Goal: Transaction & Acquisition: Obtain resource

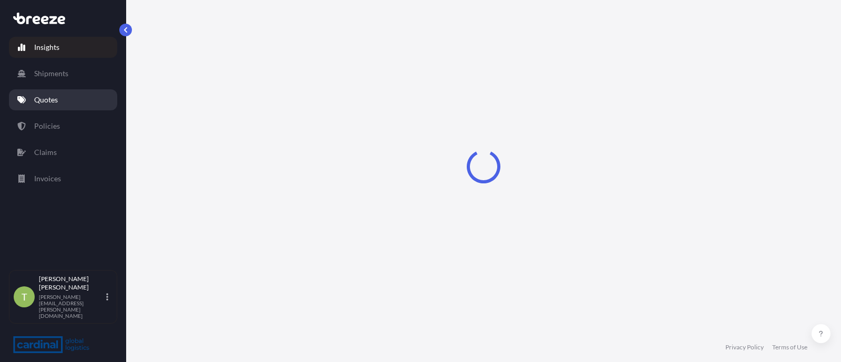
click at [55, 100] on p "Quotes" at bounding box center [46, 100] width 24 height 11
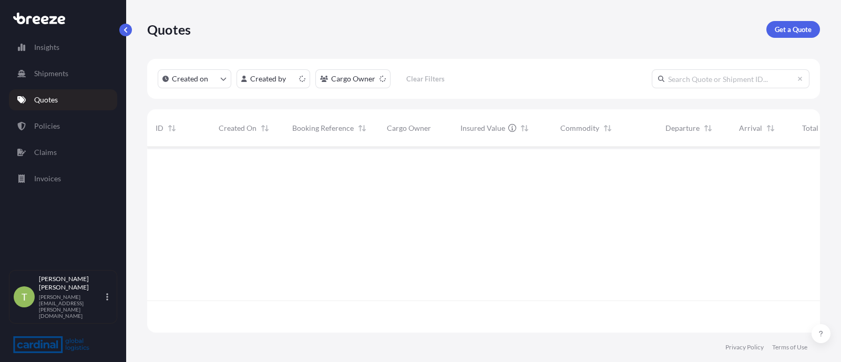
scroll to position [181, 662]
click at [792, 35] on link "Get a Quote" at bounding box center [793, 29] width 54 height 17
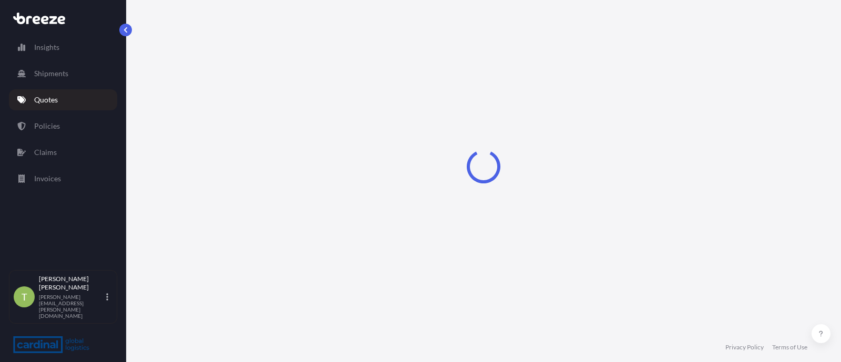
select select "Sea"
select select "1"
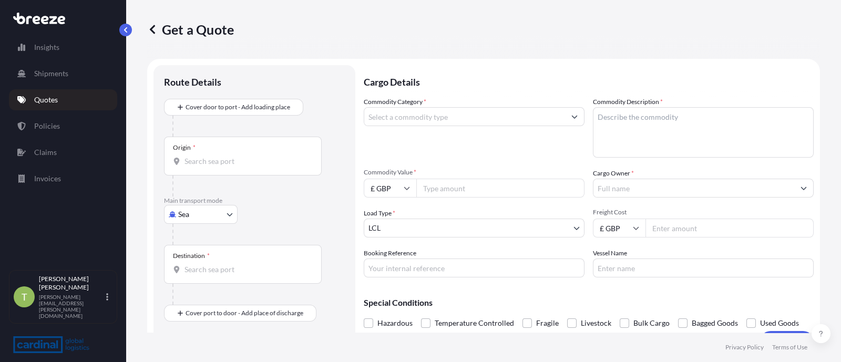
scroll to position [16, 0]
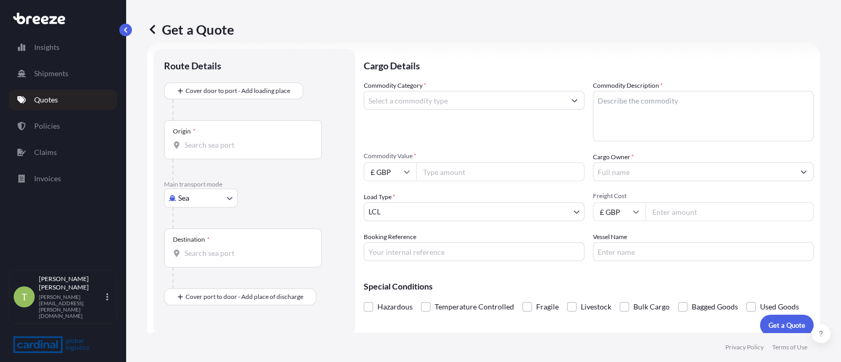
click at [200, 203] on body "Insights Shipments Quotes Policies Claims Invoices T [PERSON_NAME] [PERSON_NAME…" at bounding box center [420, 181] width 841 height 362
click at [194, 268] on div "Road" at bounding box center [200, 262] width 65 height 19
select select "Road"
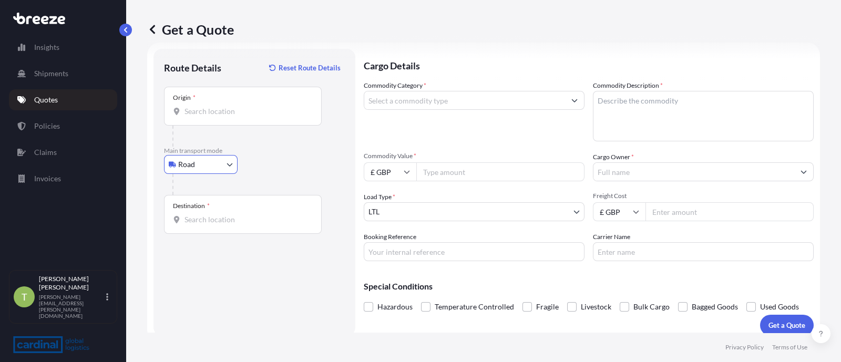
click at [220, 110] on input "Origin *" at bounding box center [247, 111] width 124 height 11
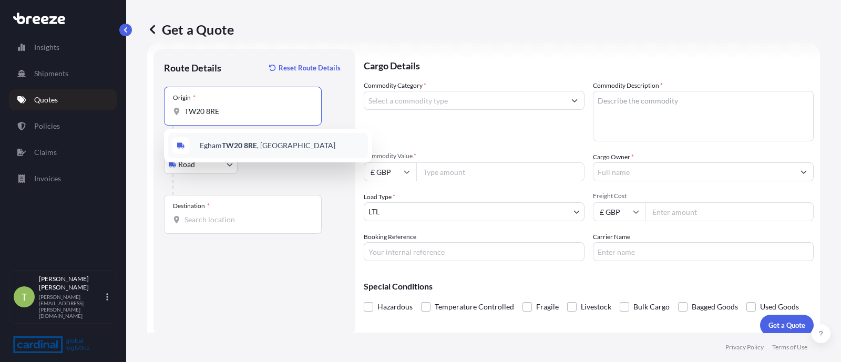
click at [215, 147] on span "Egham TW20 8RE , [GEOGRAPHIC_DATA]" at bounding box center [268, 145] width 136 height 11
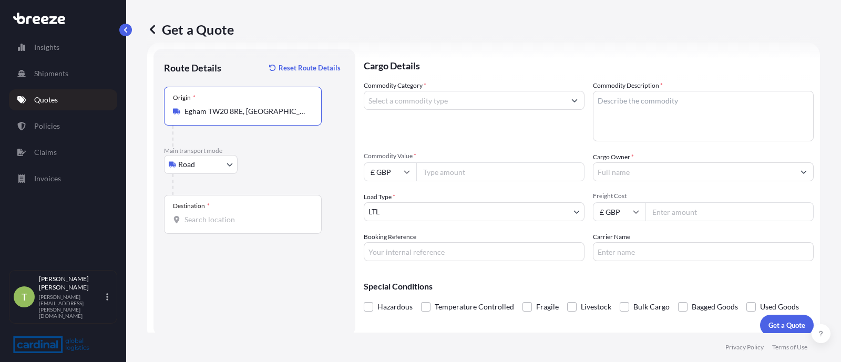
type input "Egham TW20 8RE, [GEOGRAPHIC_DATA]"
click at [211, 217] on input "Destination *" at bounding box center [247, 219] width 124 height 11
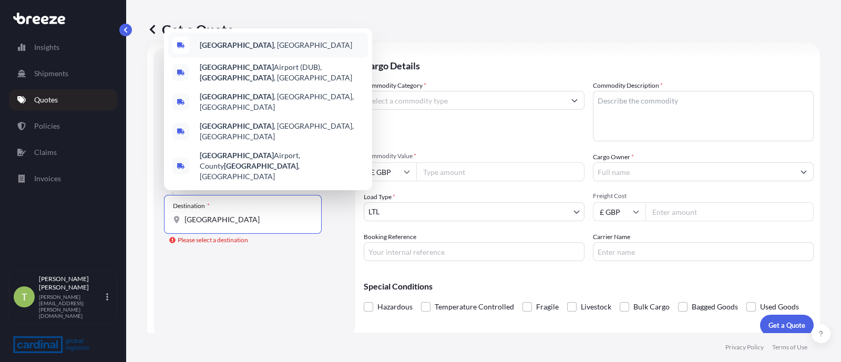
click at [253, 58] on div "[GEOGRAPHIC_DATA] , [GEOGRAPHIC_DATA]" at bounding box center [268, 45] width 200 height 25
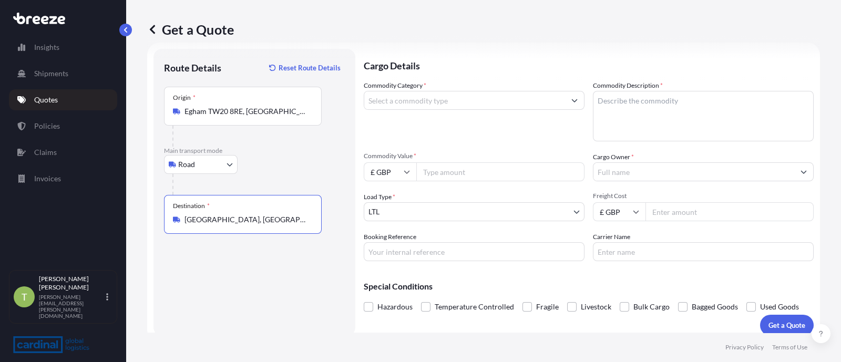
type input "[GEOGRAPHIC_DATA], [GEOGRAPHIC_DATA]"
click at [460, 105] on input "Commodity Category *" at bounding box center [464, 100] width 201 height 19
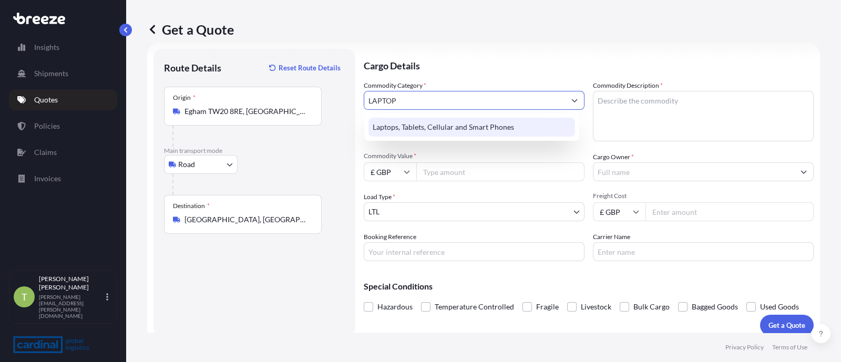
click at [427, 124] on div "Laptops, Tablets, Cellular and Smart Phones" at bounding box center [471, 127] width 207 height 19
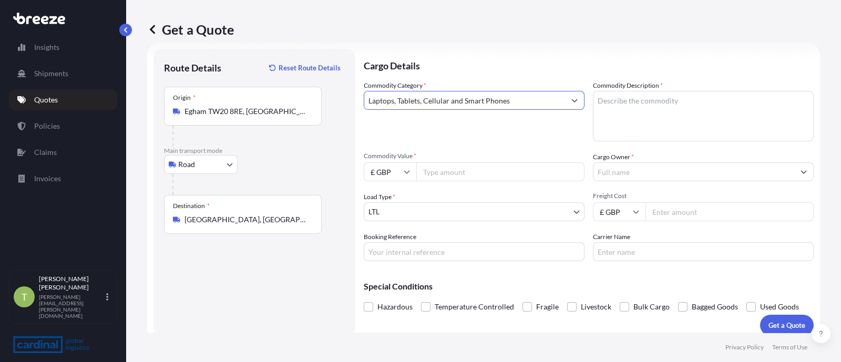
type input "Laptops, Tablets, Cellular and Smart Phones"
click at [617, 93] on textarea "Commodity Description *" at bounding box center [703, 116] width 221 height 50
type textarea "AV Kit"
click at [453, 160] on div "Commodity Value * £ GBP" at bounding box center [474, 166] width 221 height 29
click at [434, 180] on input "Commodity Value *" at bounding box center [500, 171] width 168 height 19
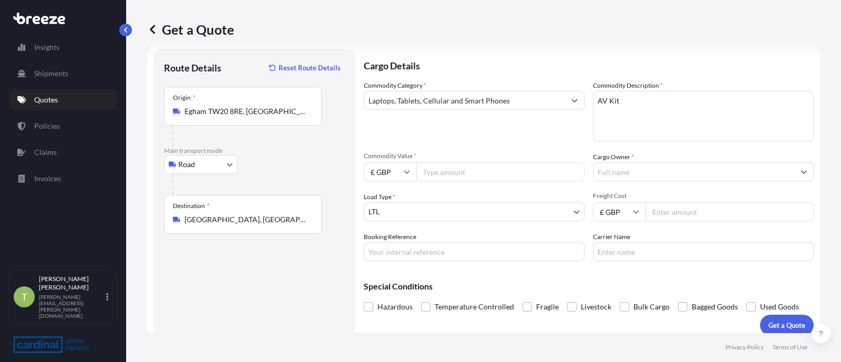
paste input "201200.29"
type input "201200.29"
click at [411, 211] on body "Insights Shipments Quotes Policies Claims Invoices T [PERSON_NAME] [PERSON_NAME…" at bounding box center [420, 181] width 841 height 362
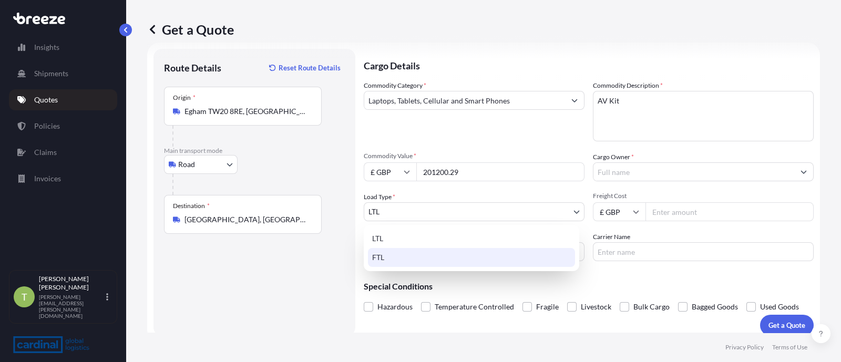
click at [382, 254] on div "FTL" at bounding box center [471, 257] width 207 height 19
select select "2"
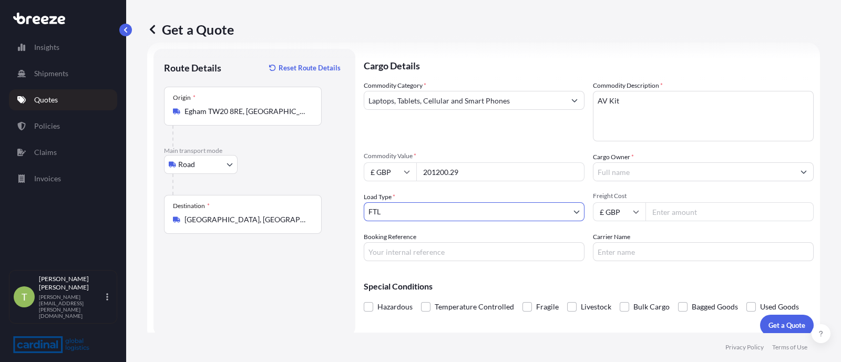
click at [614, 165] on input "Cargo Owner *" at bounding box center [693, 171] width 201 height 19
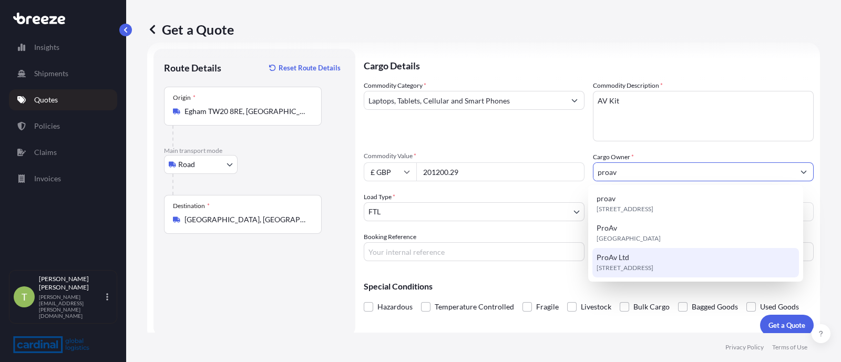
click at [622, 253] on span "ProAv Ltd" at bounding box center [613, 257] width 33 height 11
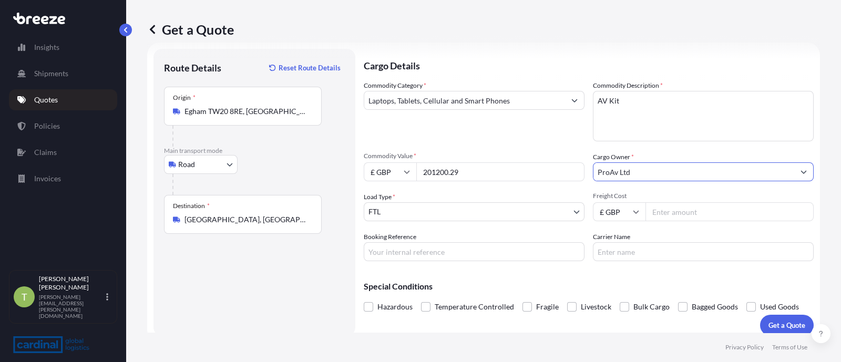
type input "ProAv Ltd"
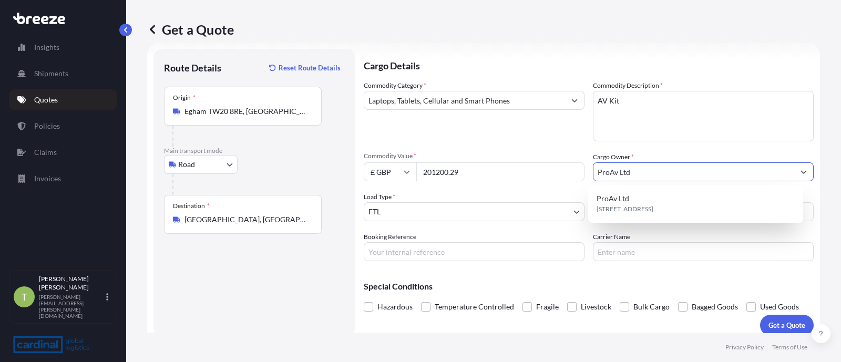
click at [291, 275] on div "Route Details Reset Route Details Place of loading Road Road Rail Origin * [GEO…" at bounding box center [254, 192] width 181 height 266
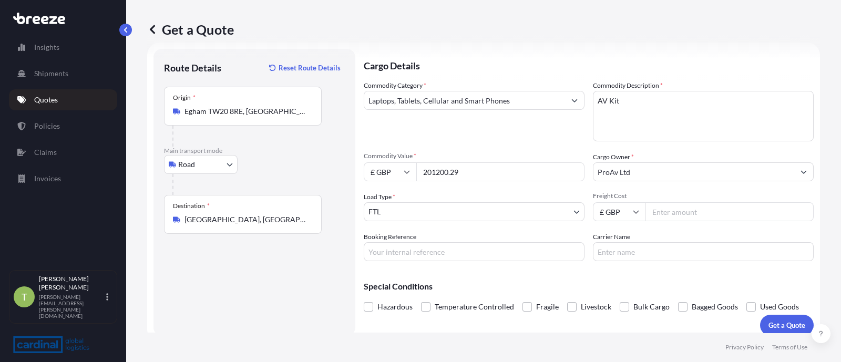
click at [467, 173] on input "201200.29" at bounding box center [500, 171] width 168 height 19
drag, startPoint x: 471, startPoint y: 173, endPoint x: 328, endPoint y: 172, distance: 143.0
click at [328, 172] on form "Route Details Reset Route Details Place of loading Road Road Rail Origin * [GEO…" at bounding box center [483, 193] width 673 height 300
click at [250, 224] on div "Destination * [GEOGRAPHIC_DATA], [GEOGRAPHIC_DATA]" at bounding box center [243, 214] width 158 height 39
click at [250, 224] on input "[GEOGRAPHIC_DATA], [GEOGRAPHIC_DATA]" at bounding box center [247, 219] width 124 height 11
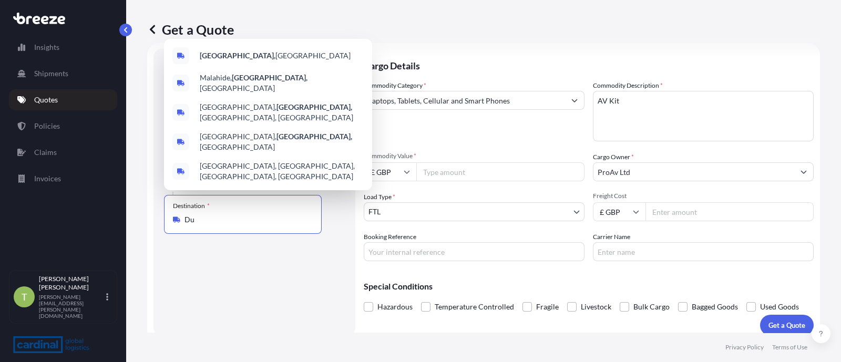
type input "D"
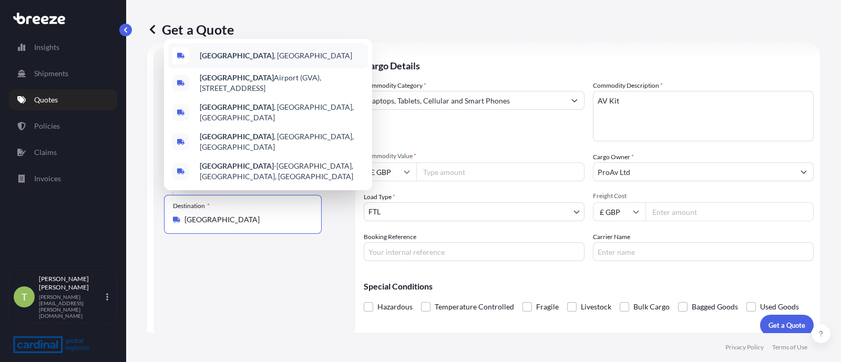
click at [238, 61] on span "[GEOGRAPHIC_DATA] , [GEOGRAPHIC_DATA]" at bounding box center [276, 55] width 152 height 11
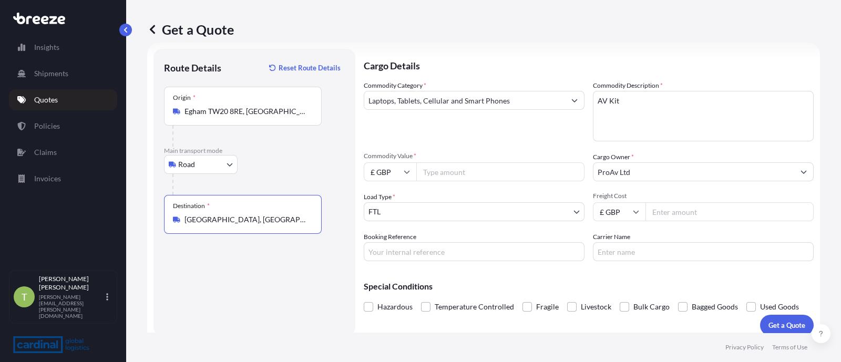
type input "[GEOGRAPHIC_DATA], [GEOGRAPHIC_DATA]"
click at [449, 161] on div "Commodity Value * £ GBP" at bounding box center [474, 166] width 221 height 29
click at [443, 170] on input "Commodity Value *" at bounding box center [500, 171] width 168 height 19
paste input "67191.17"
type input "67191.17"
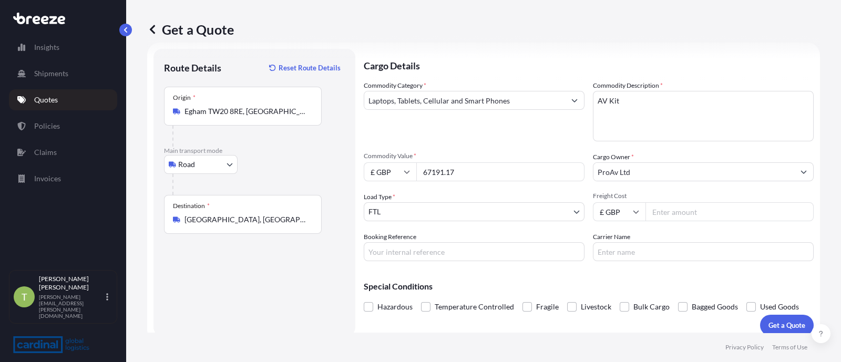
click at [652, 208] on input "Freight Cost" at bounding box center [729, 211] width 168 height 19
type input "2195"
click at [772, 321] on p "Get a Quote" at bounding box center [787, 325] width 37 height 11
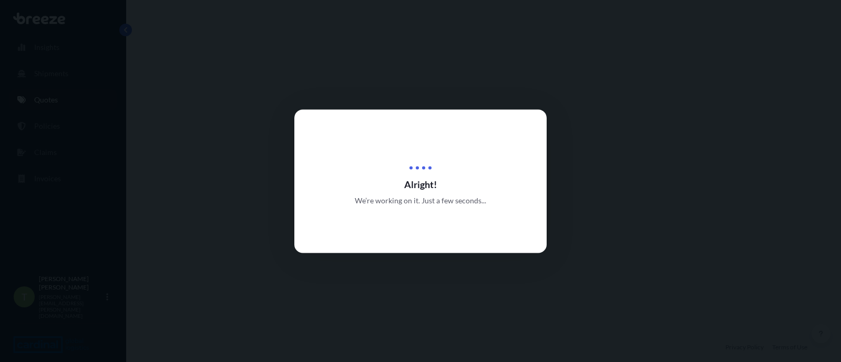
select select "Road"
select select "2"
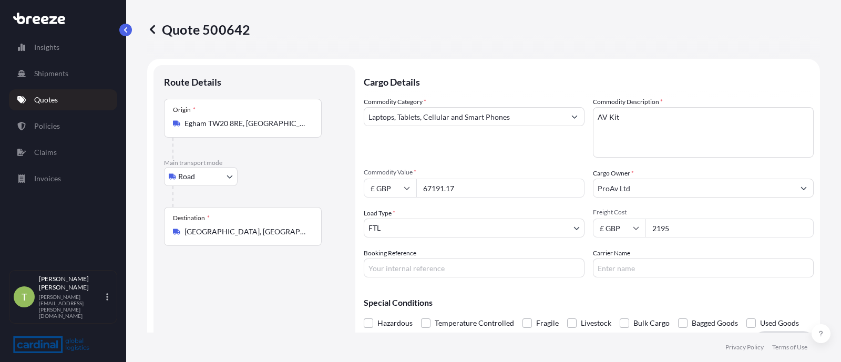
drag, startPoint x: 465, startPoint y: 192, endPoint x: 378, endPoint y: 186, distance: 87.0
click at [378, 186] on div "£ GBP 67191.17" at bounding box center [474, 188] width 221 height 19
click at [671, 214] on span "Freight Cost" at bounding box center [703, 212] width 221 height 8
click at [671, 219] on input "2195" at bounding box center [729, 228] width 168 height 19
type input "2140"
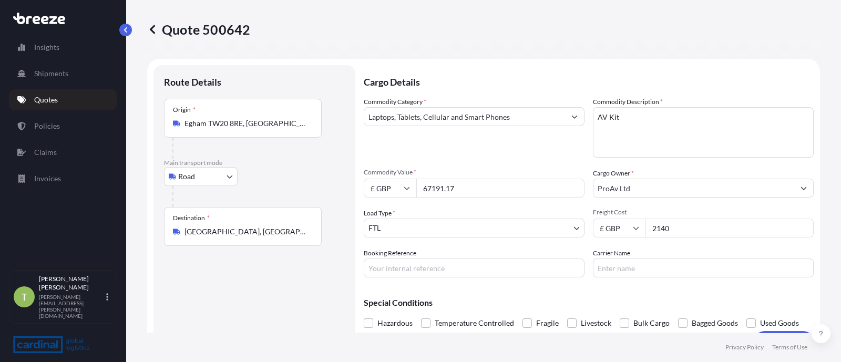
click at [482, 192] on input "67191.17" at bounding box center [500, 188] width 168 height 19
drag, startPoint x: 482, startPoint y: 192, endPoint x: 349, endPoint y: 190, distance: 133.0
click at [349, 190] on form "Route Details Place of loading Road Road Rail Origin * [GEOGRAPHIC_DATA] TW20 8…" at bounding box center [483, 209] width 673 height 300
paste input "201200.29"
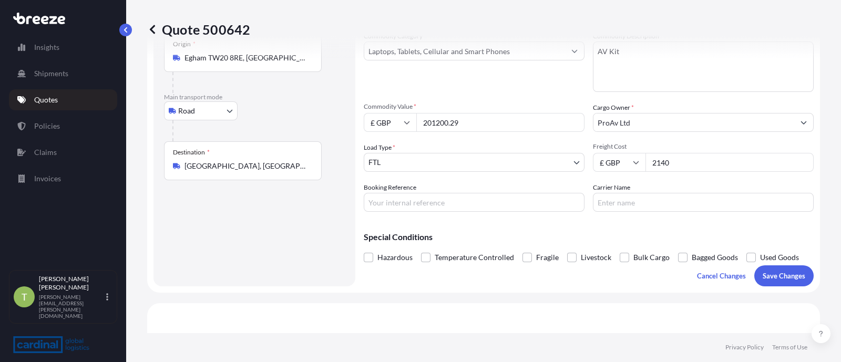
scroll to position [67, 0]
type input "201200.29"
click at [763, 278] on p "Save Changes" at bounding box center [784, 274] width 43 height 11
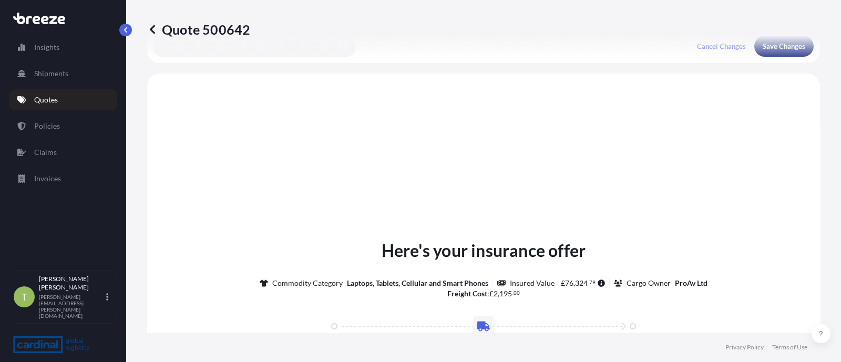
scroll to position [316, 0]
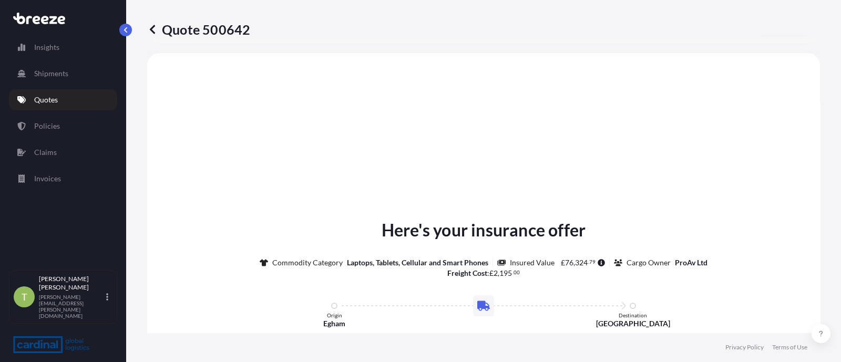
select select "Road"
select select "2"
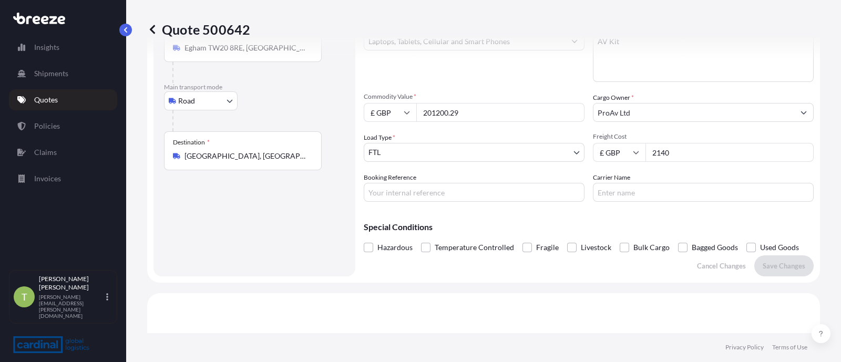
scroll to position [221, 0]
